Goal: Transaction & Acquisition: Obtain resource

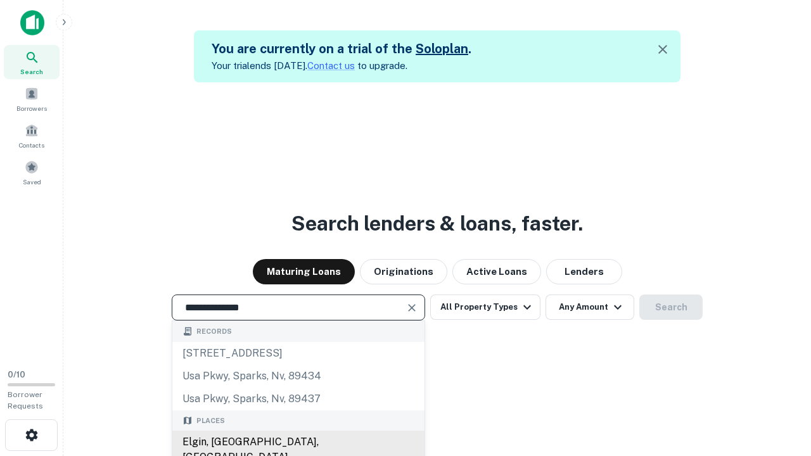
click at [298, 442] on div "Elgin, [GEOGRAPHIC_DATA], [GEOGRAPHIC_DATA]" at bounding box center [298, 450] width 252 height 38
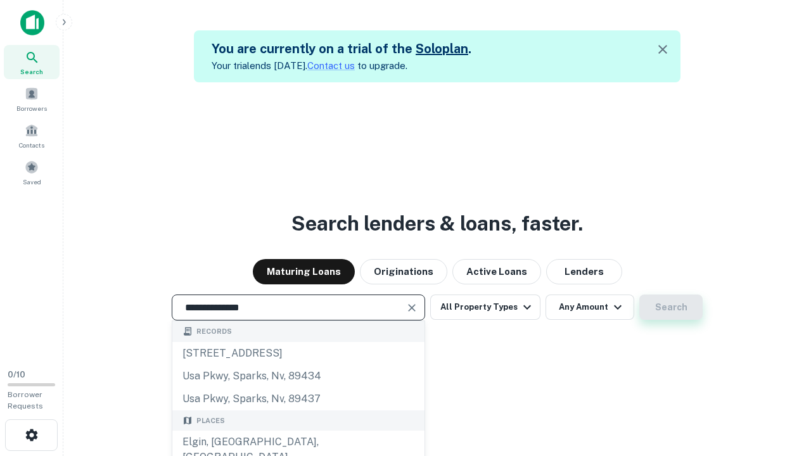
type input "**********"
click at [639, 294] on button "Search" at bounding box center [670, 306] width 63 height 25
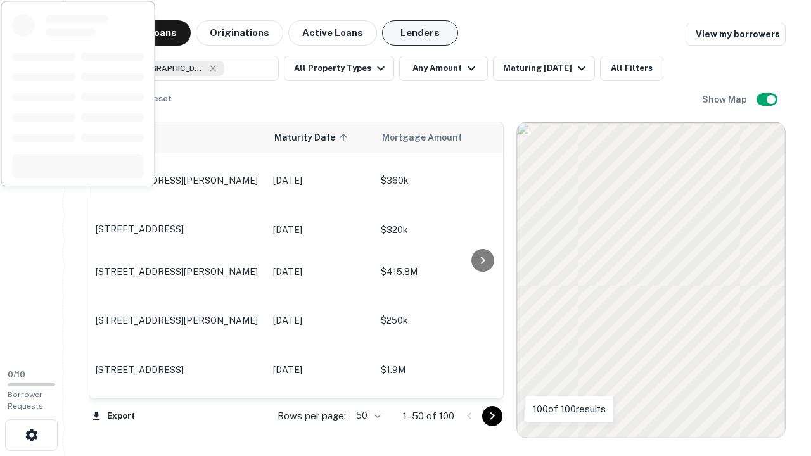
click at [420, 33] on button "Lenders" at bounding box center [420, 32] width 76 height 25
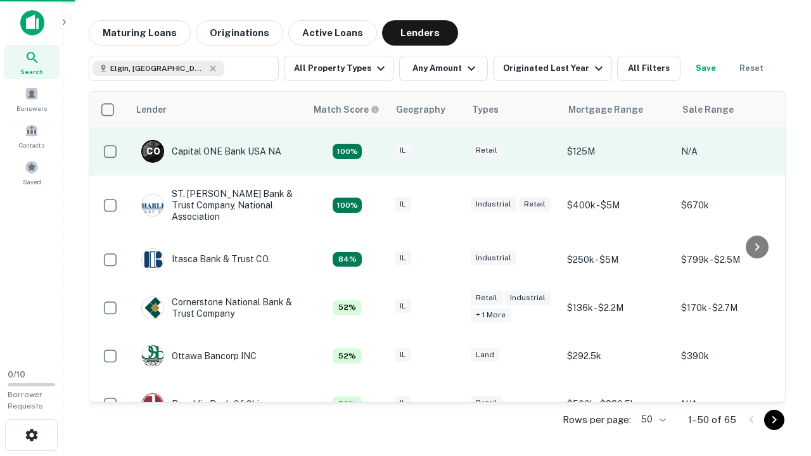
click at [450, 151] on div "IL" at bounding box center [426, 151] width 63 height 17
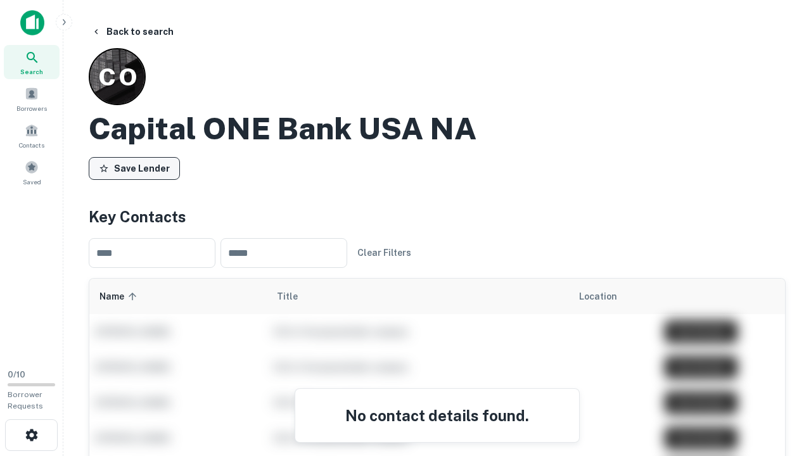
click at [134, 168] on button "Save Lender" at bounding box center [134, 168] width 91 height 23
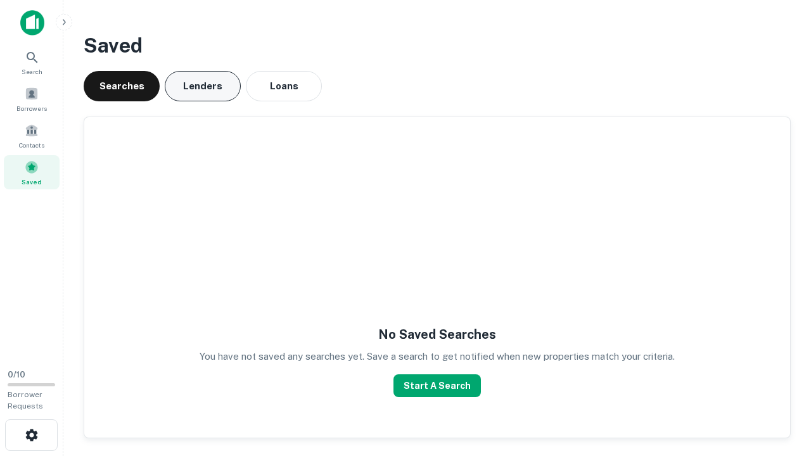
click at [203, 86] on button "Lenders" at bounding box center [203, 86] width 76 height 30
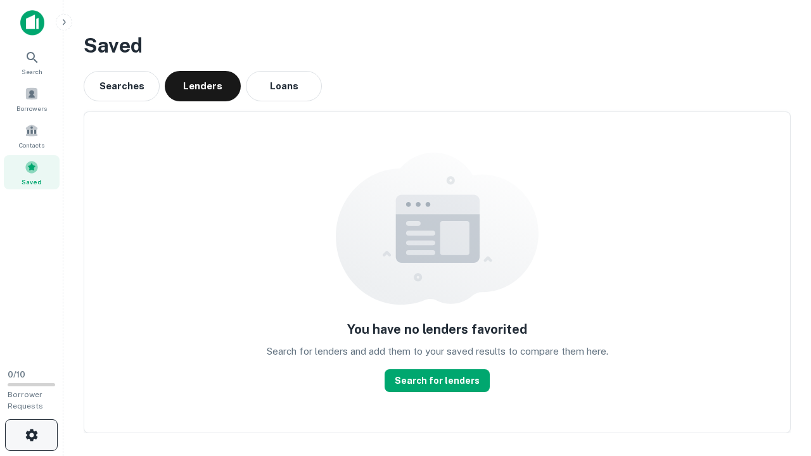
click at [31, 435] on icon "button" at bounding box center [31, 434] width 15 height 15
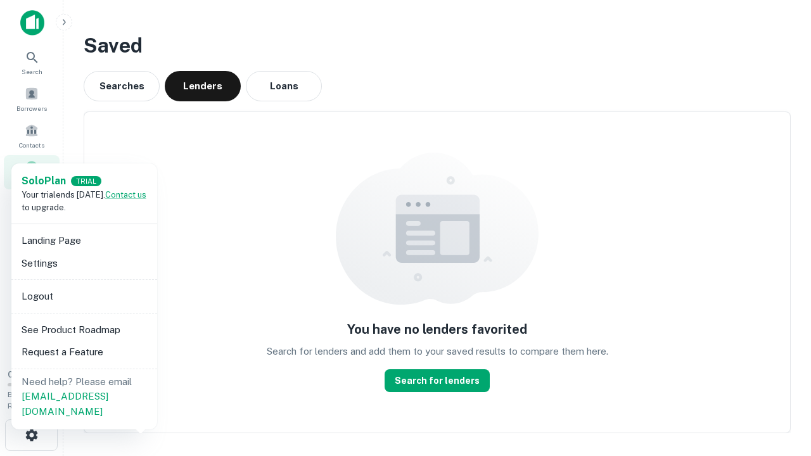
click at [84, 296] on li "Logout" at bounding box center [84, 296] width 136 height 23
